Goal: Check status: Check status

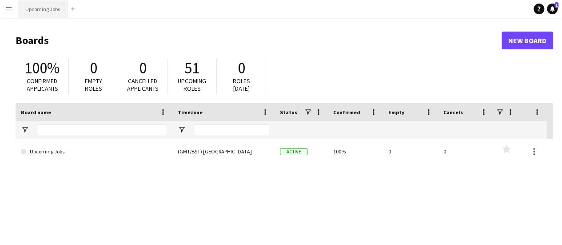
click at [36, 6] on button "Upcoming Jobs Close" at bounding box center [42, 8] width 49 height 17
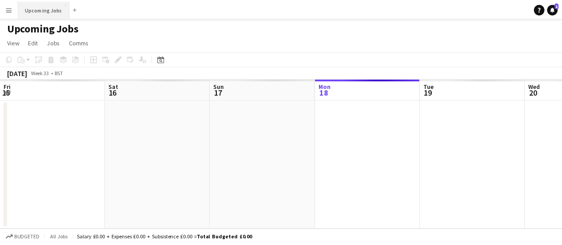
scroll to position [0, 212]
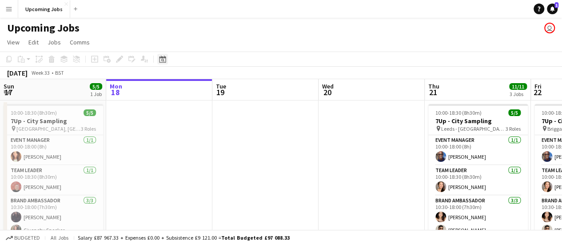
click at [164, 55] on icon "Date picker" at bounding box center [162, 58] width 7 height 7
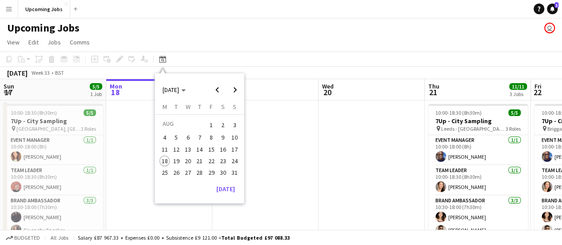
click at [226, 150] on span "16" at bounding box center [223, 149] width 11 height 11
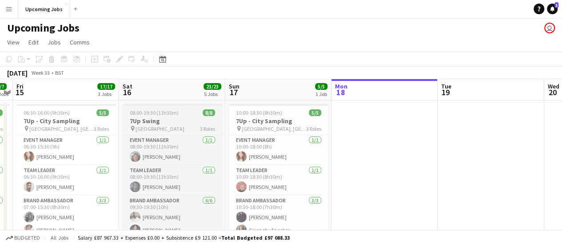
click at [150, 122] on h3 "7Up Swing" at bounding box center [172, 121] width 99 height 8
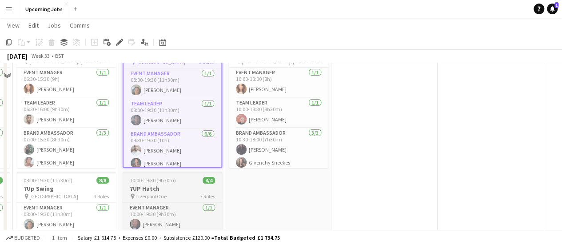
scroll to position [0, 0]
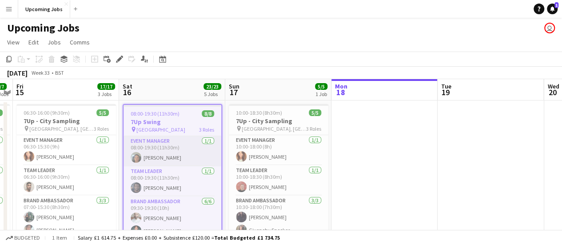
click at [165, 158] on app-card-role "Event Manager [DATE] 08:00-19:30 (11h30m) [PERSON_NAME]" at bounding box center [172, 151] width 98 height 30
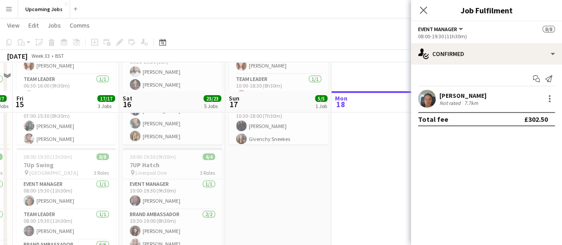
scroll to position [133, 0]
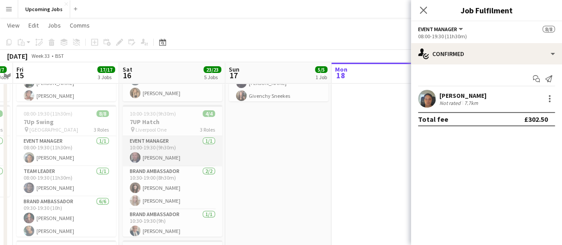
click at [148, 154] on app-card-role "Event Manager [DATE] 10:00-19:30 (9h30m) [PERSON_NAME]" at bounding box center [172, 151] width 99 height 30
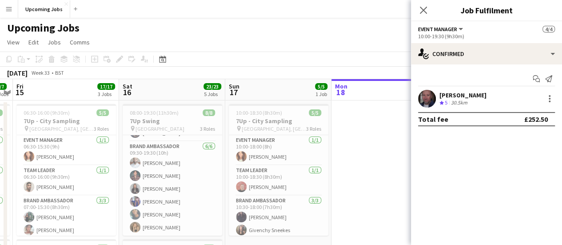
scroll to position [0, 0]
click at [71, 91] on app-board-header-date "Fri 15 17/17 3 Jobs" at bounding box center [66, 89] width 106 height 21
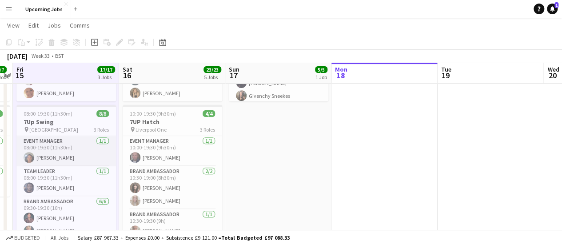
click at [49, 152] on app-card-role "Event Manager [DATE] 08:00-19:30 (11h30m) [PERSON_NAME]" at bounding box center [65, 151] width 99 height 30
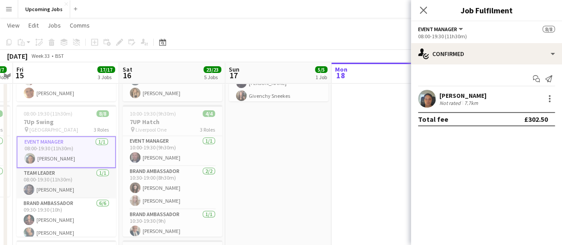
click at [67, 186] on app-card-role "Team Leader [DATE] 08:00-19:30 (11h30m) [PERSON_NAME]" at bounding box center [65, 183] width 99 height 30
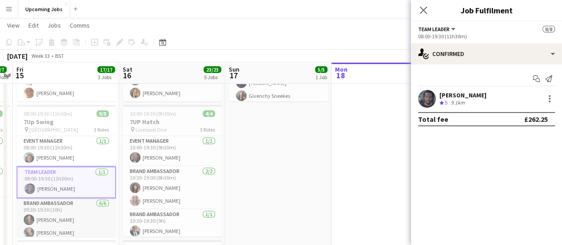
drag, startPoint x: 75, startPoint y: 214, endPoint x: 49, endPoint y: 215, distance: 25.8
click at [75, 214] on app-card-role "Brand Ambassador [DATE] 09:30-19:30 (10h) [PERSON_NAME] [PERSON_NAME] [PERSON_N…" at bounding box center [65, 245] width 99 height 95
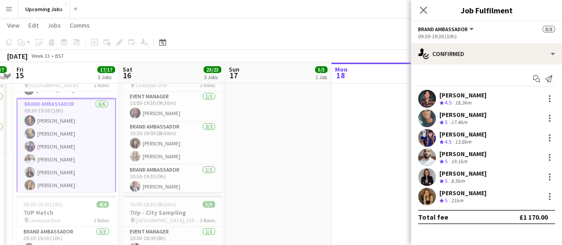
scroll to position [56, 0]
click at [378, 155] on app-date-cell at bounding box center [384, 246] width 106 height 648
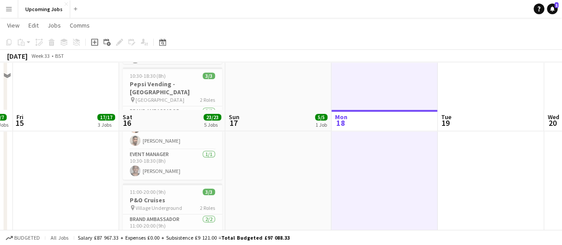
scroll to position [488, 0]
